Goal: Task Accomplishment & Management: Use online tool/utility

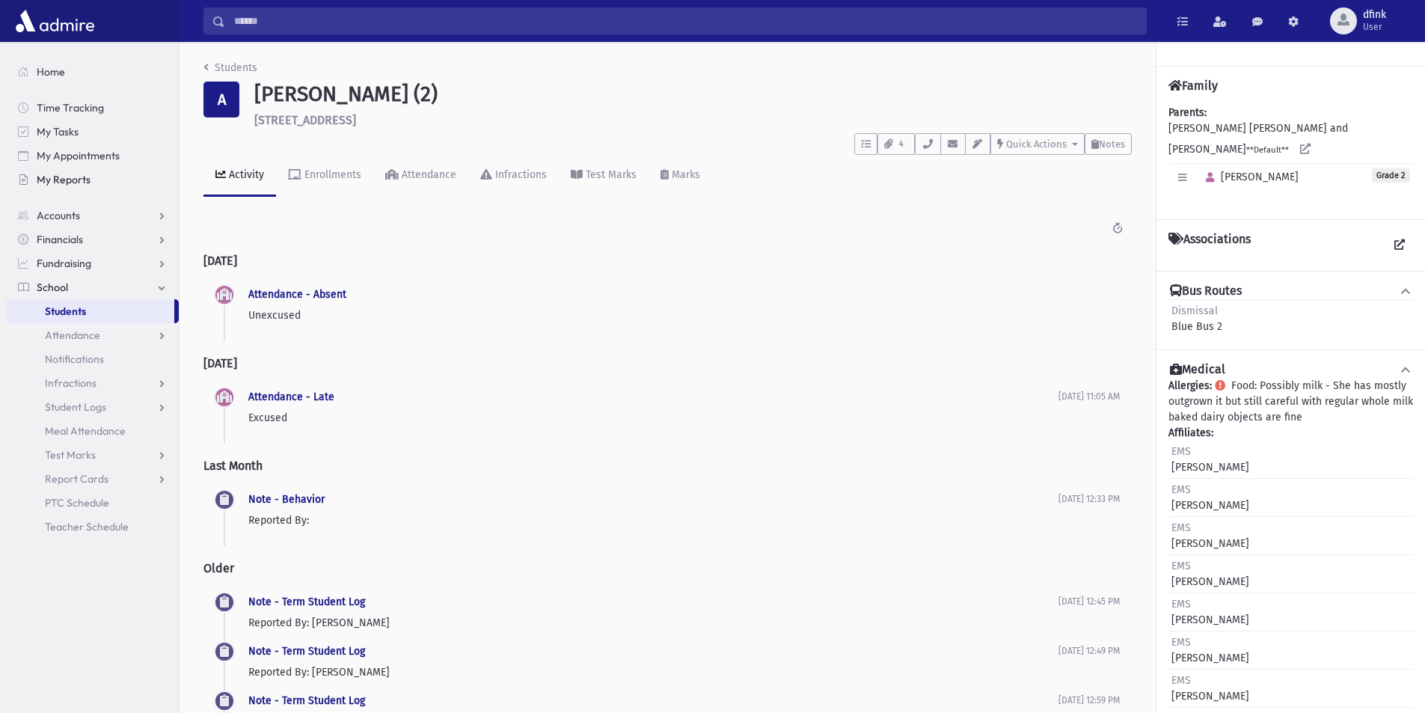
click at [73, 177] on span "My Reports" at bounding box center [64, 179] width 54 height 13
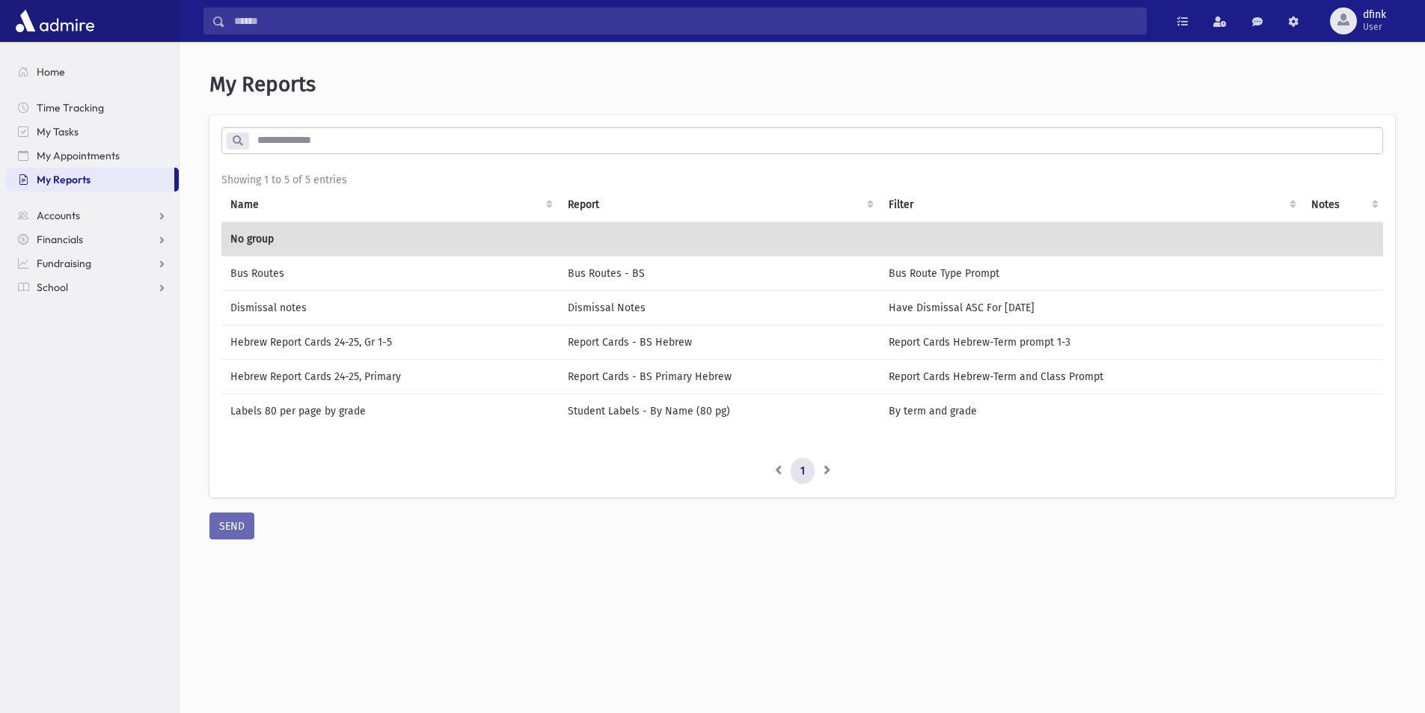
click at [248, 274] on td "Bus Routes" at bounding box center [389, 273] width 337 height 34
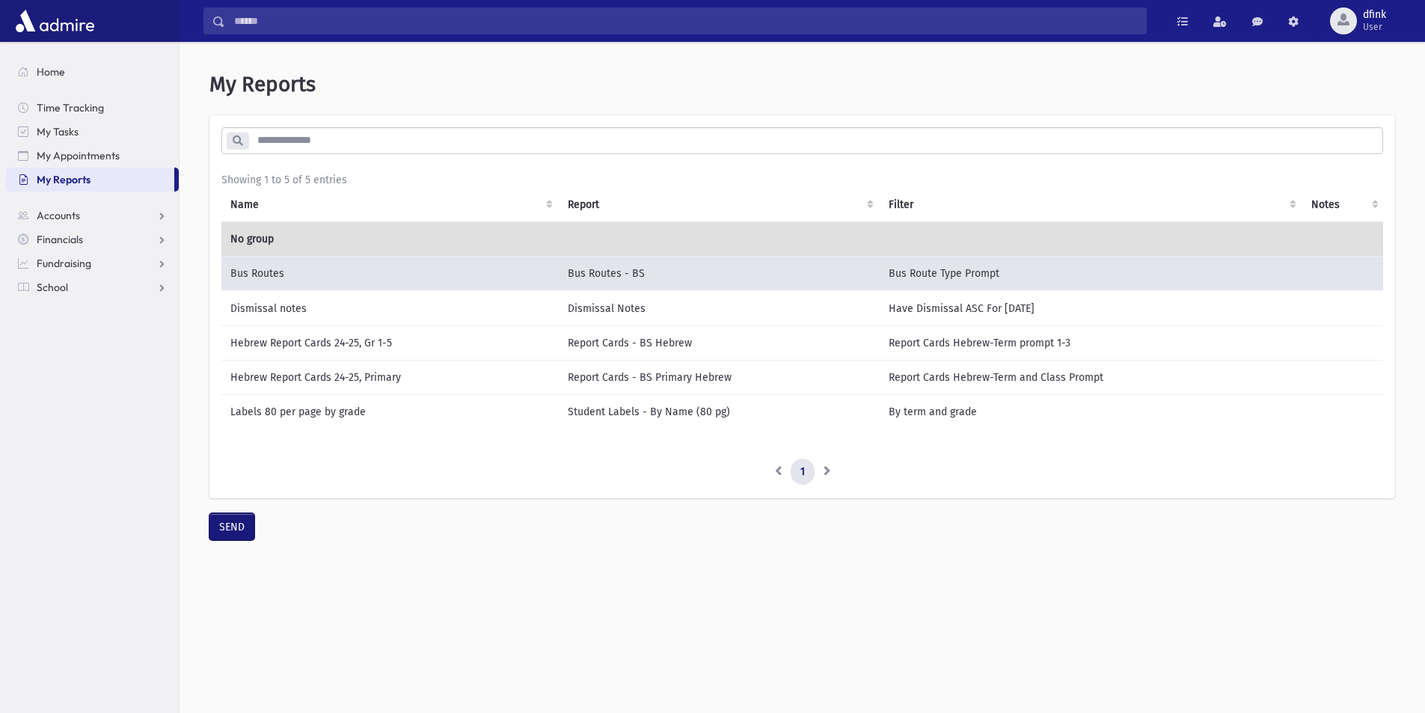
click at [228, 540] on button "SEND" at bounding box center [232, 526] width 45 height 27
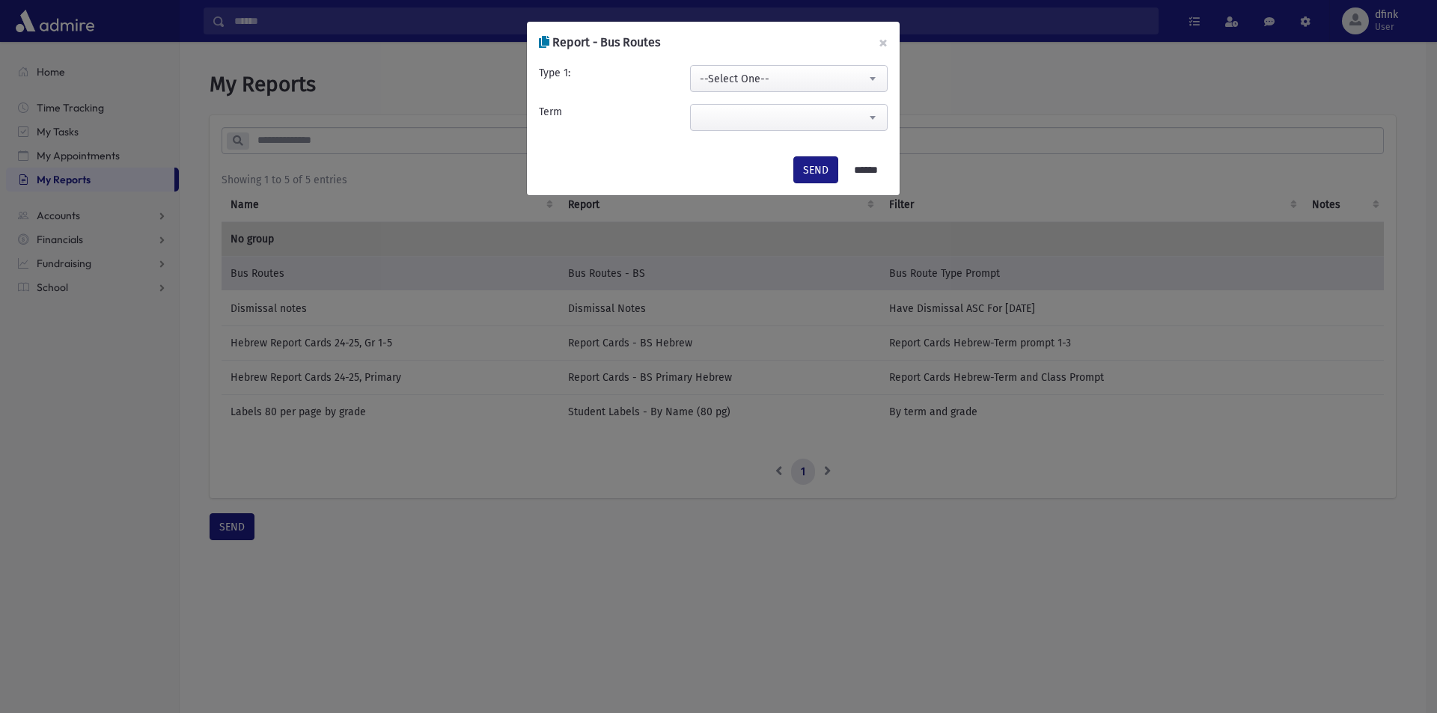
click at [834, 82] on span "--Select One--" at bounding box center [789, 79] width 196 height 27
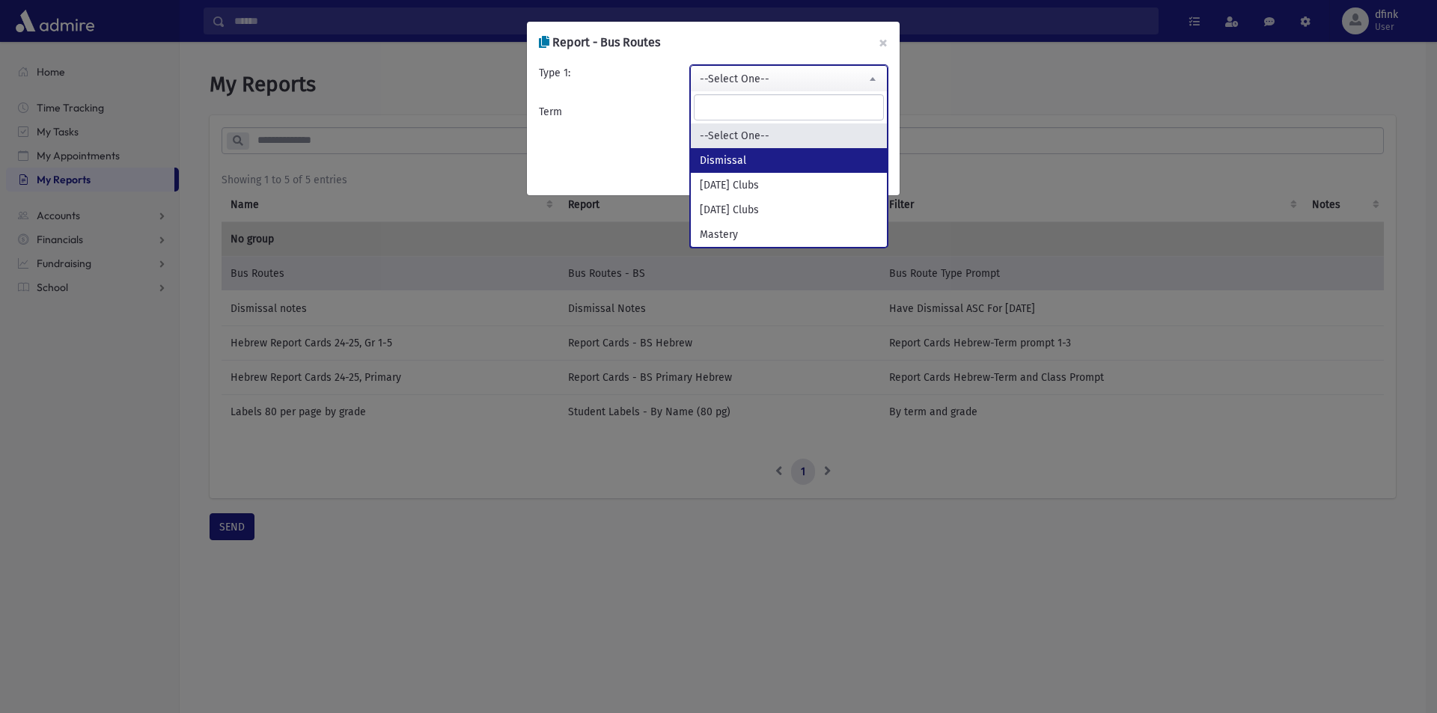
select select "*********"
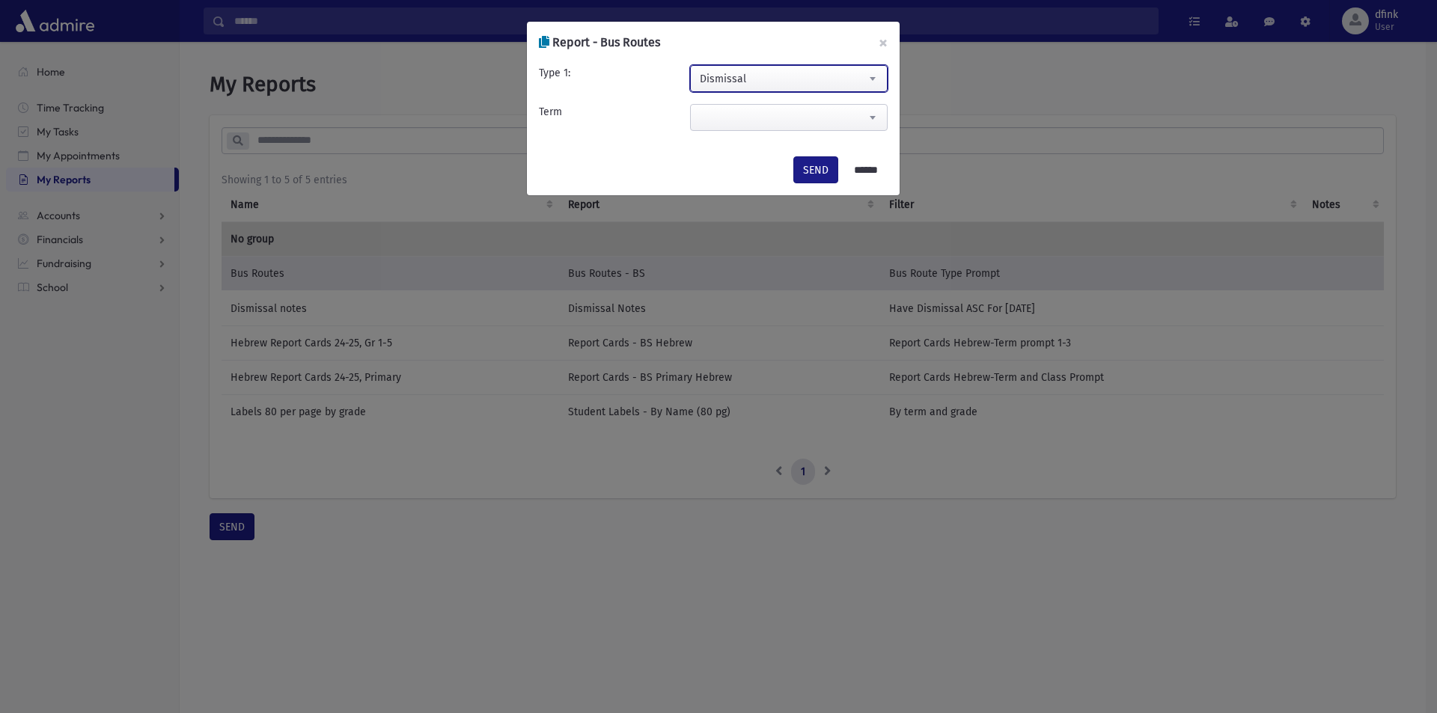
click at [815, 123] on span at bounding box center [789, 117] width 198 height 27
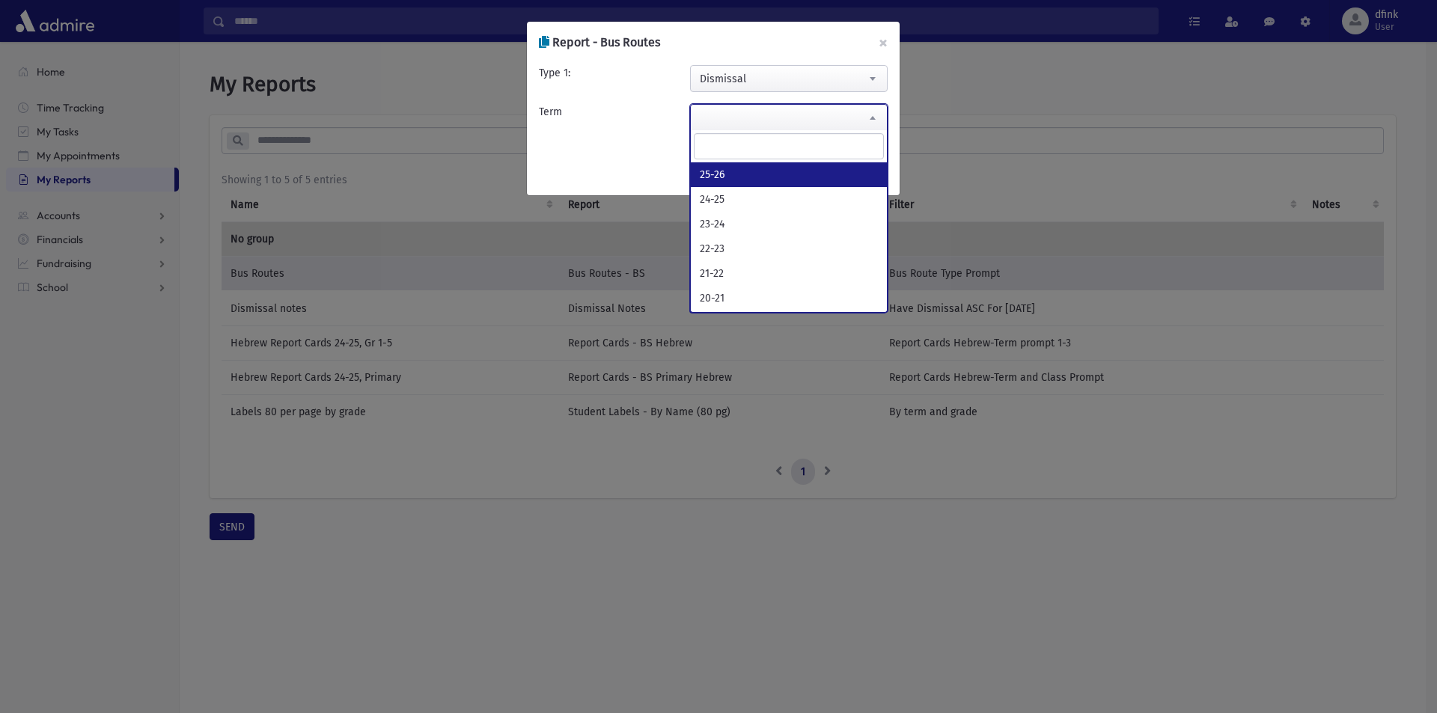
select select "*****"
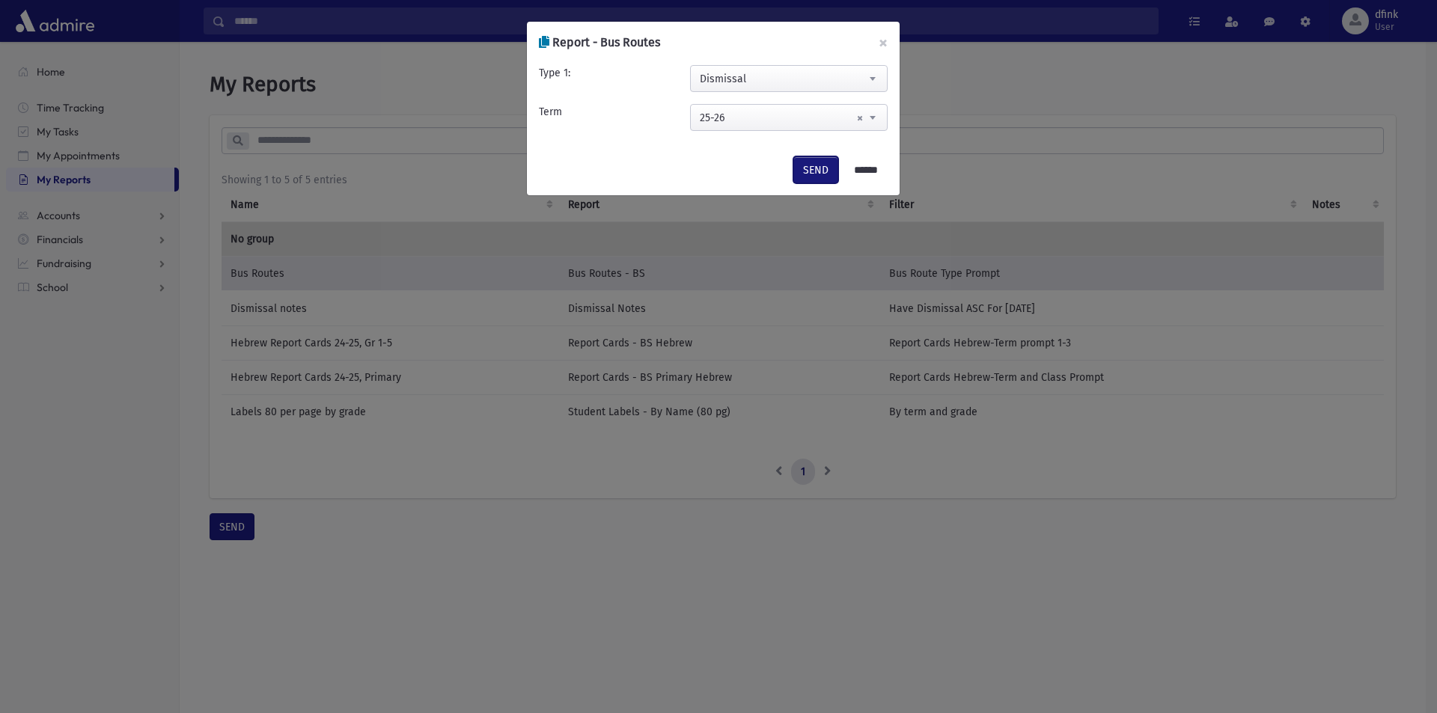
click at [801, 169] on button "SEND" at bounding box center [815, 169] width 45 height 27
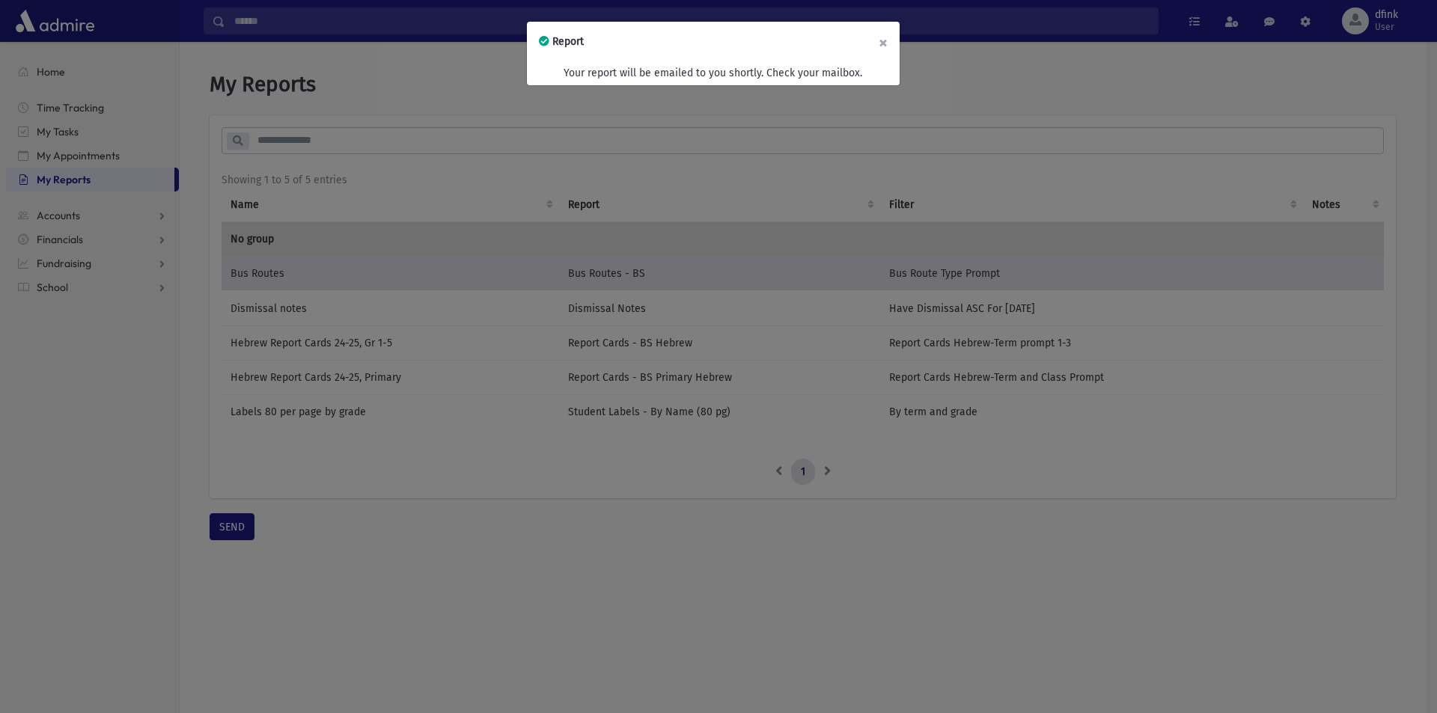
click at [882, 41] on button "×" at bounding box center [883, 43] width 33 height 42
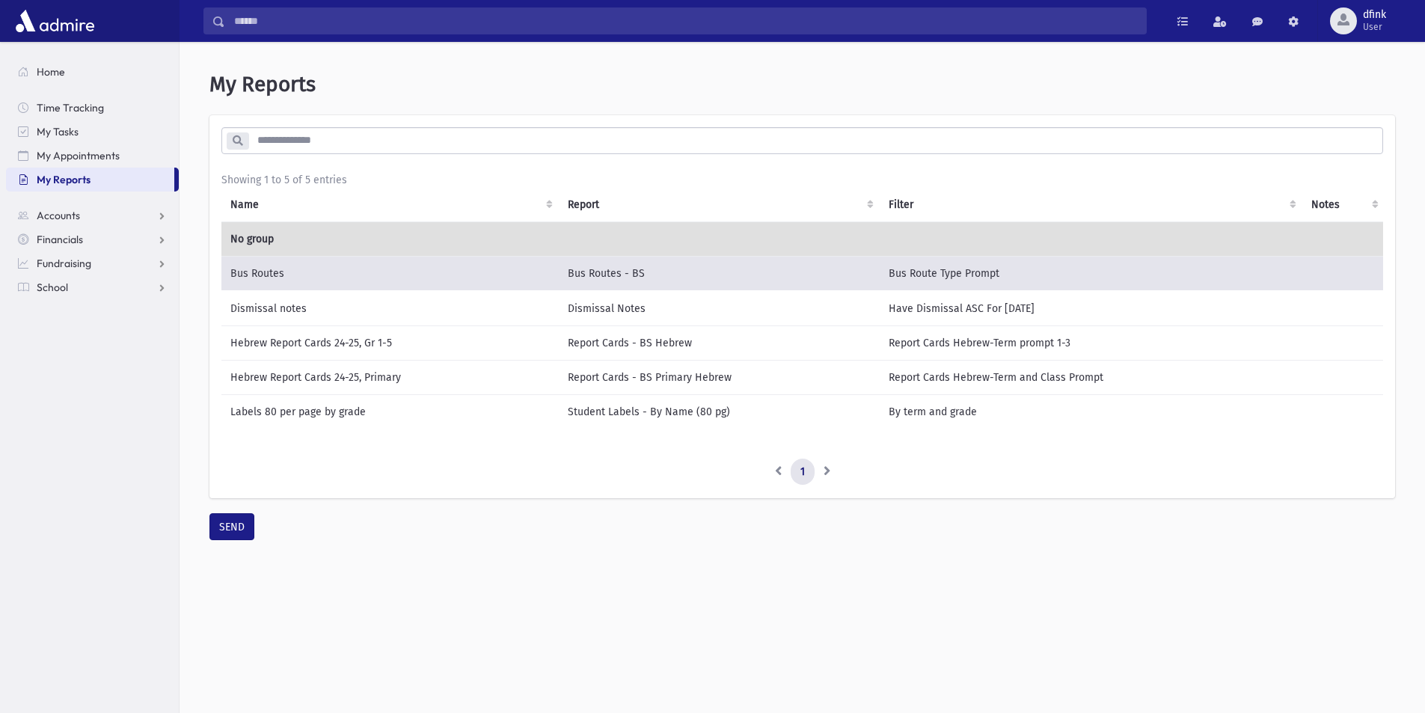
click at [289, 308] on td "Dismissal notes" at bounding box center [389, 308] width 337 height 35
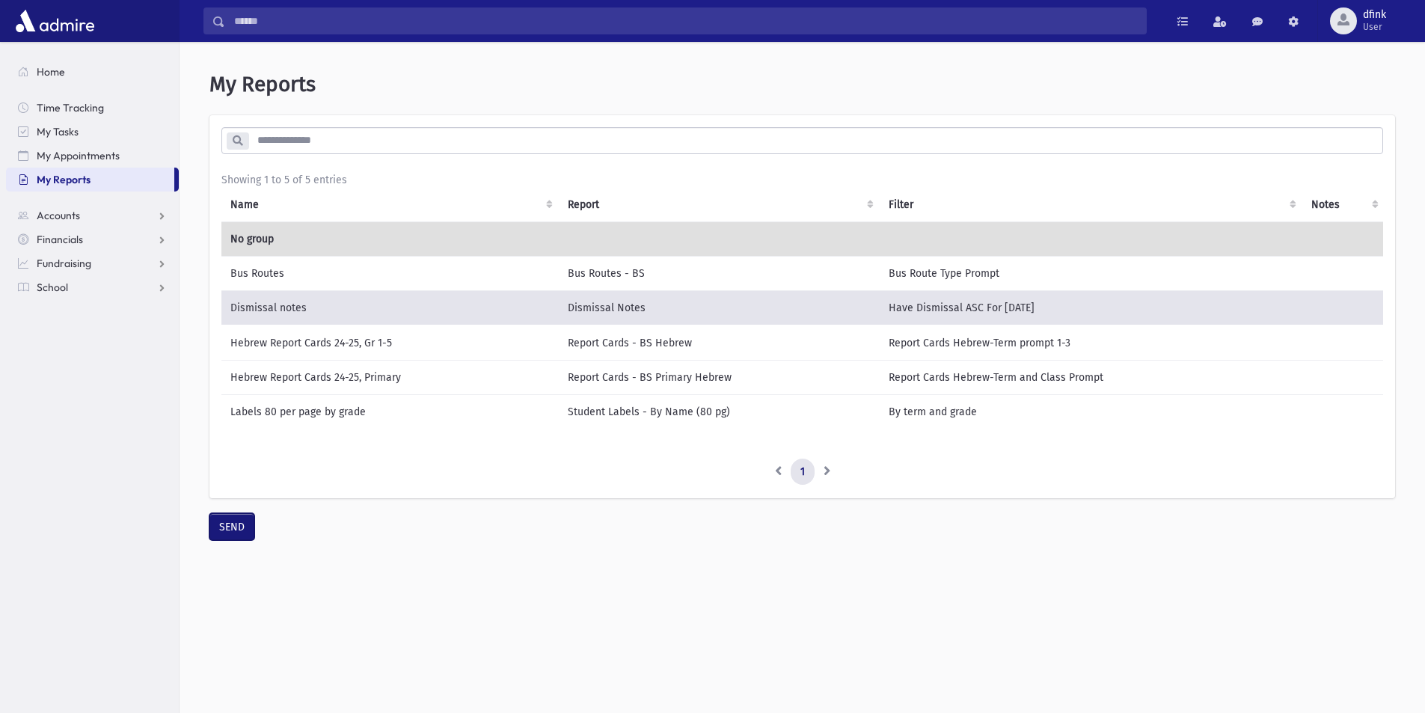
click at [227, 540] on button "SEND" at bounding box center [232, 526] width 45 height 27
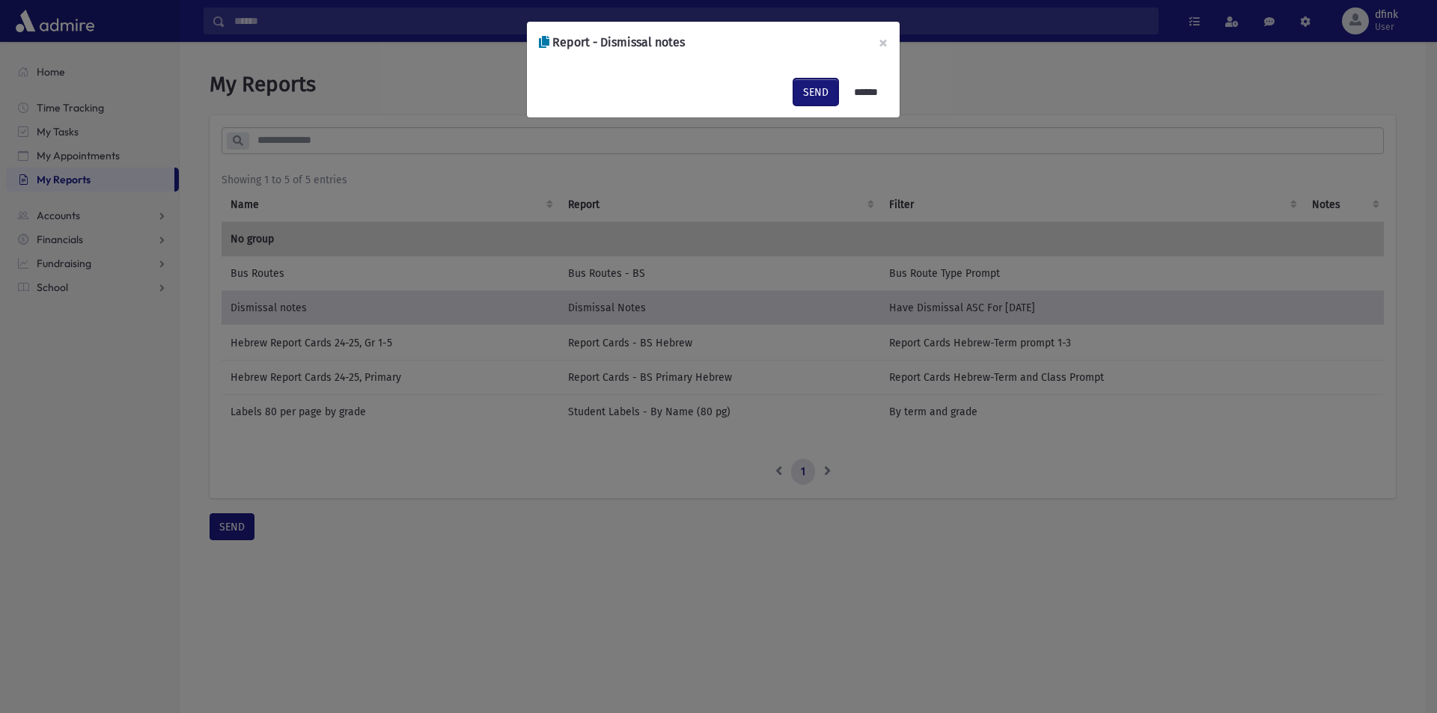
click at [804, 89] on button "SEND" at bounding box center [815, 92] width 45 height 27
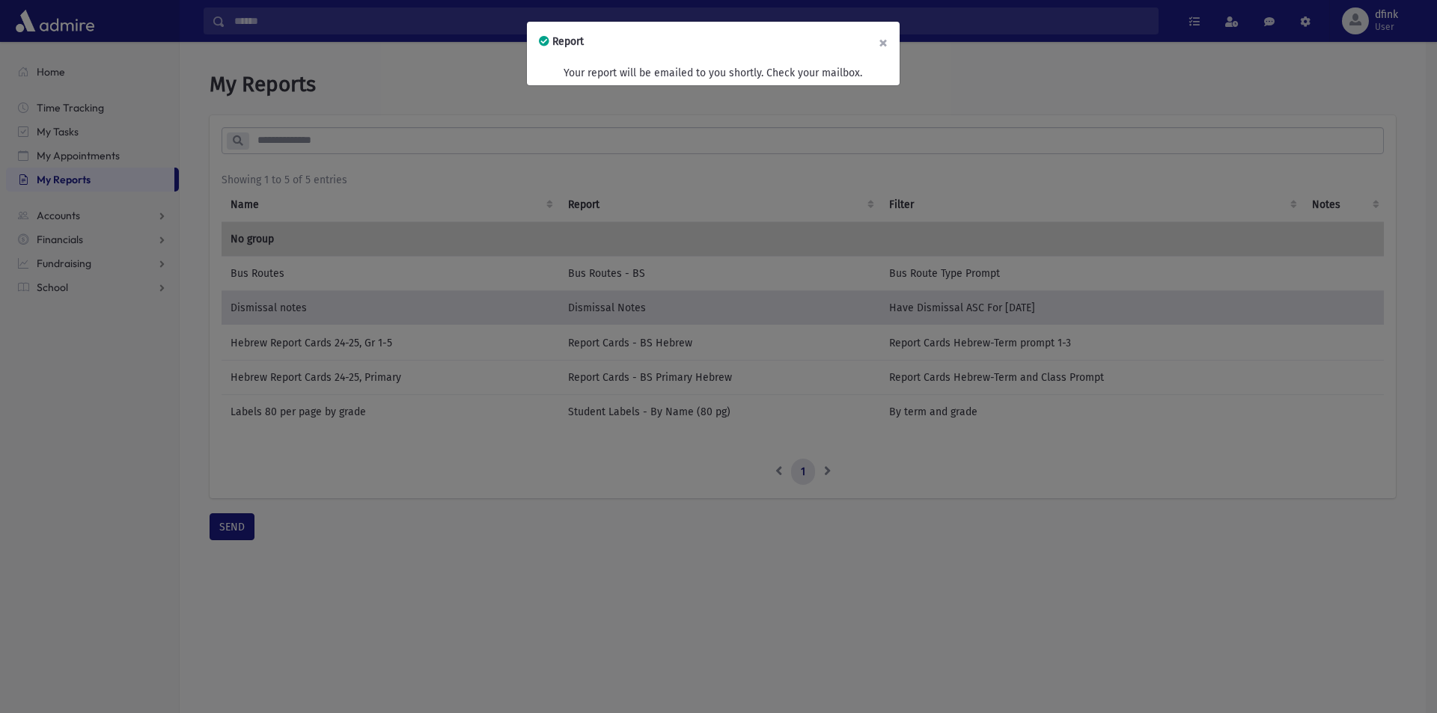
click at [880, 43] on button "×" at bounding box center [883, 43] width 33 height 42
